Goal: Information Seeking & Learning: Compare options

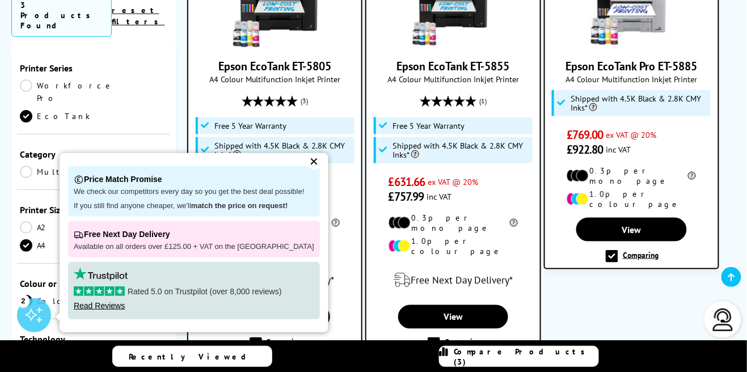
scroll to position [312, 0]
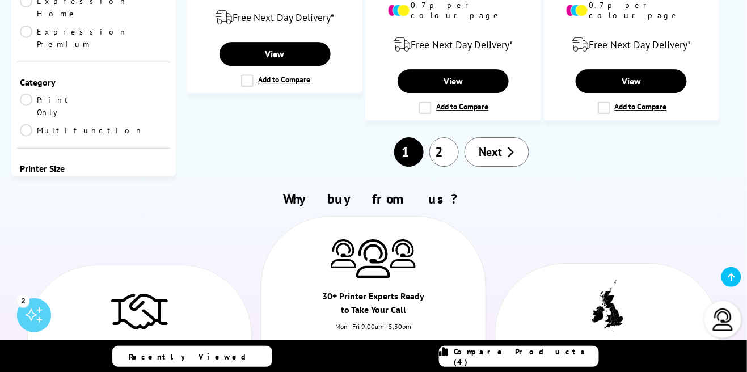
scroll to position [2068, 0]
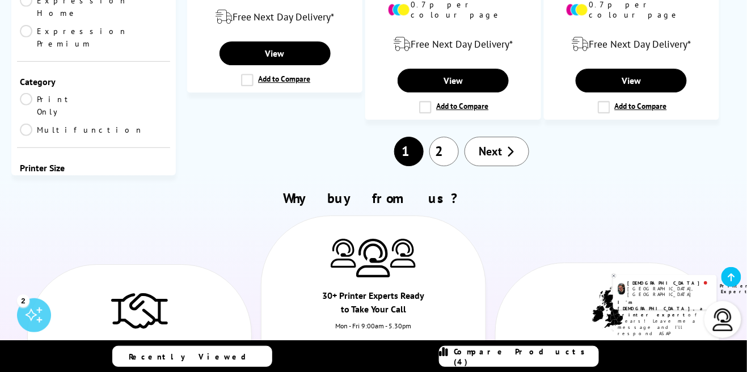
click at [484, 359] on div "Compare Products (4)" at bounding box center [519, 356] width 159 height 20
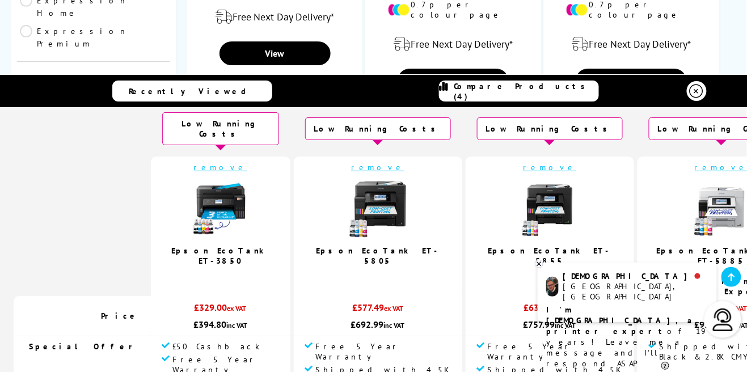
scroll to position [18, 0]
click at [540, 264] on icon at bounding box center [538, 264] width 7 height 9
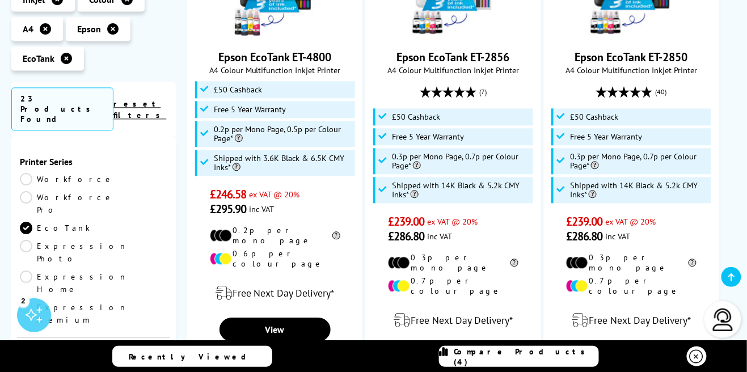
scroll to position [1789, 0]
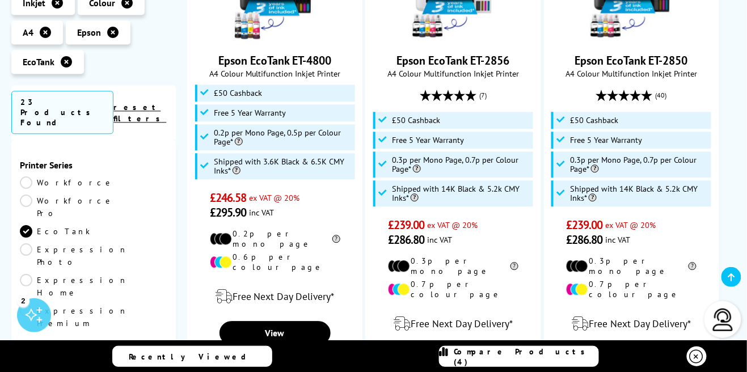
click at [513, 359] on span "Compare Products (4)" at bounding box center [526, 356] width 144 height 20
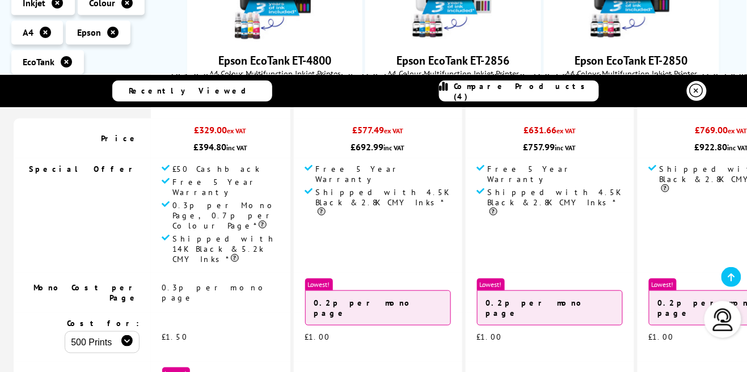
scroll to position [0, 0]
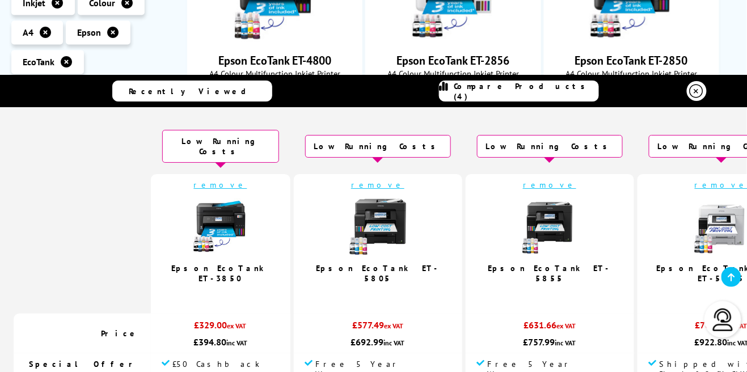
click at [383, 181] on td "remove Epson EcoTank ET-5805 5.0 / 5" at bounding box center [378, 244] width 168 height 140
click at [384, 180] on link "remove" at bounding box center [377, 185] width 53 height 10
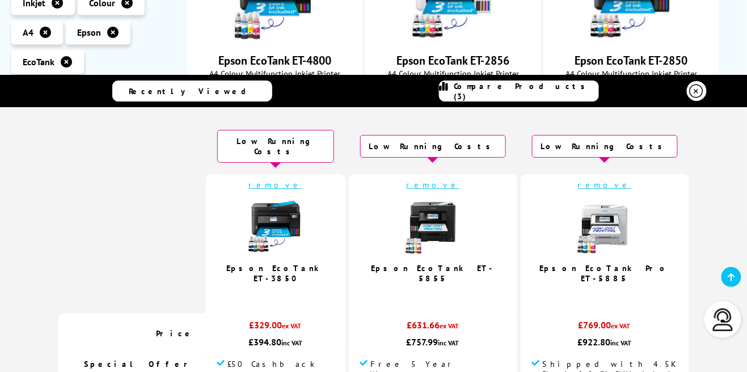
click at [447, 180] on link "remove" at bounding box center [432, 185] width 53 height 10
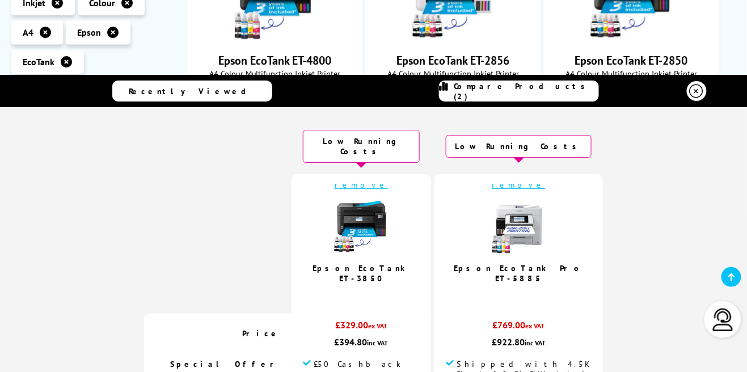
click at [517, 181] on td "remove Epson EcoTank Pro ET-5885" at bounding box center [518, 244] width 168 height 140
click at [516, 180] on link "remove" at bounding box center [518, 185] width 53 height 10
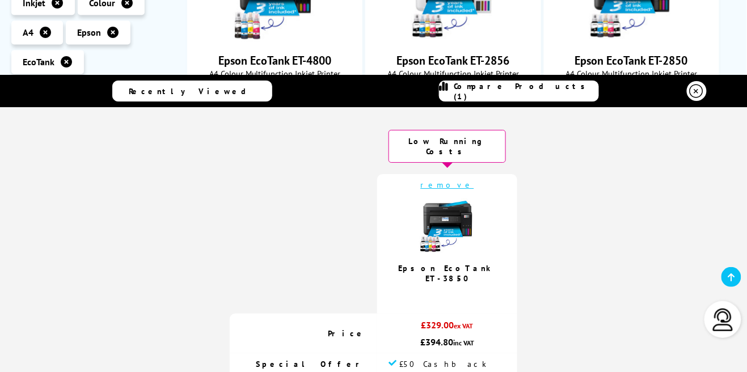
click at [699, 98] on icon at bounding box center [697, 91] width 14 height 14
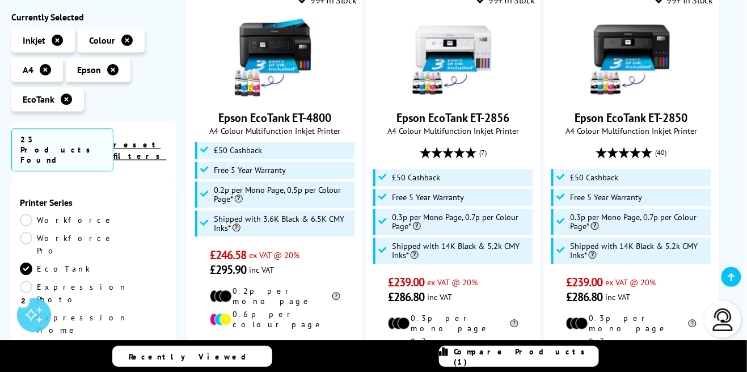
scroll to position [1731, 0]
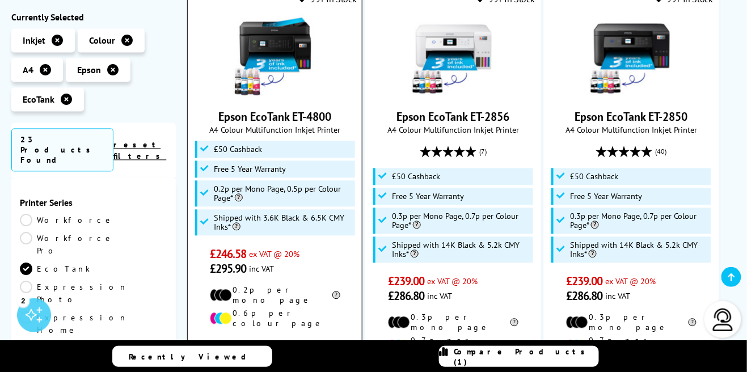
click at [0, 0] on input "Add to Compare" at bounding box center [0, 0] width 0 height 0
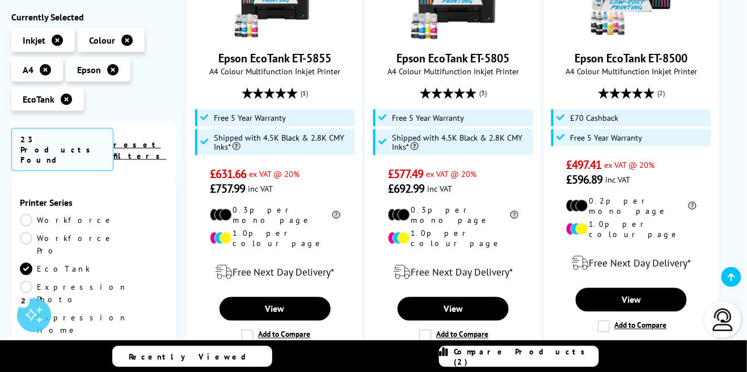
scroll to position [323, 0]
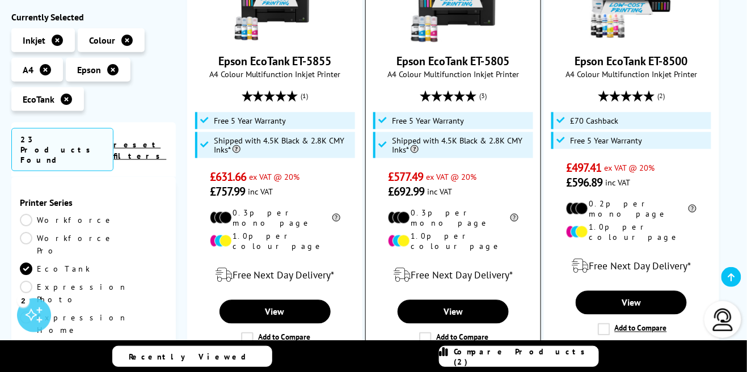
click at [430, 332] on label "Add to Compare" at bounding box center [453, 338] width 69 height 12
click at [0, 0] on input "Add to Compare" at bounding box center [0, 0] width 0 height 0
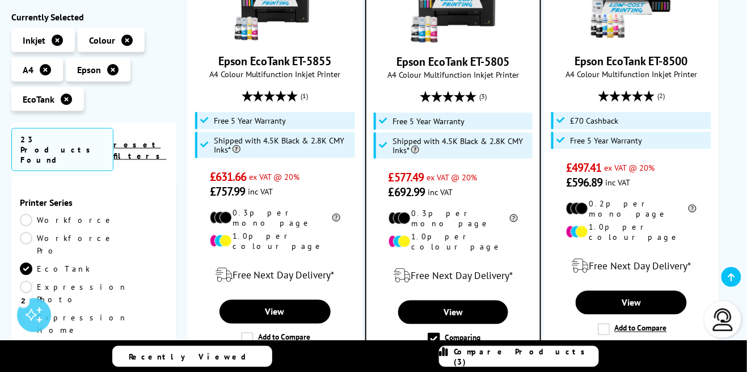
click at [517, 360] on span "Compare Products (3)" at bounding box center [526, 356] width 144 height 20
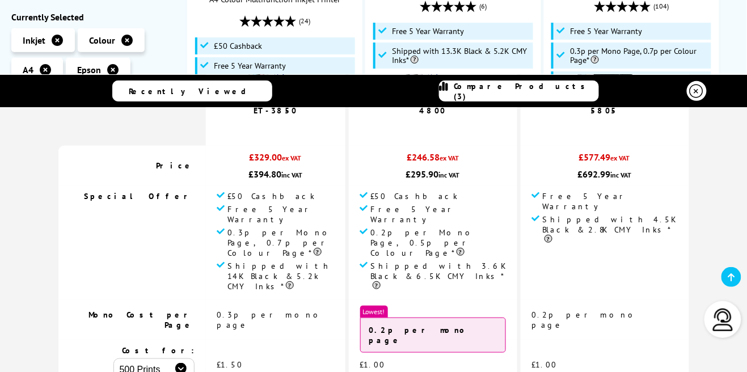
scroll to position [0, 0]
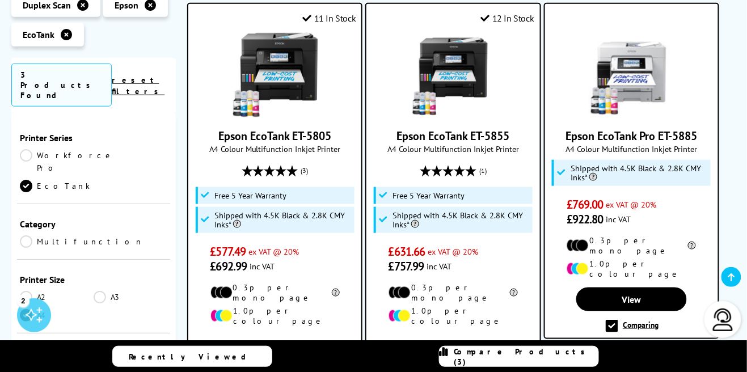
scroll to position [241, 0]
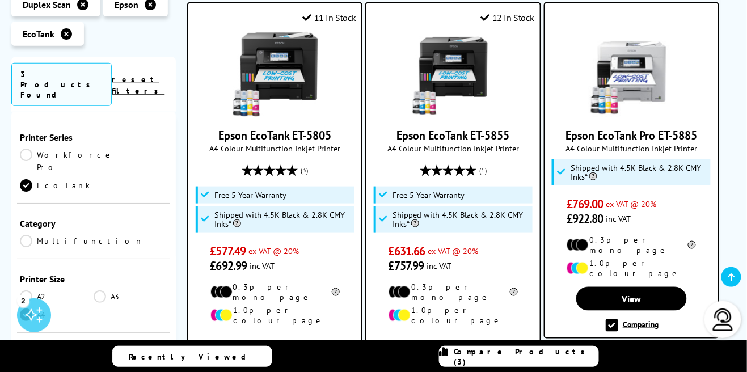
click at [273, 170] on icon at bounding box center [269, 169] width 11 height 11
click at [302, 170] on span "(3)" at bounding box center [304, 170] width 7 height 22
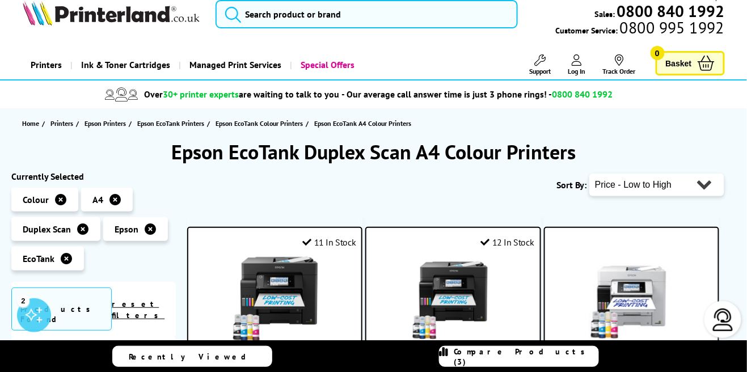
scroll to position [0, 0]
